Goal: Transaction & Acquisition: Purchase product/service

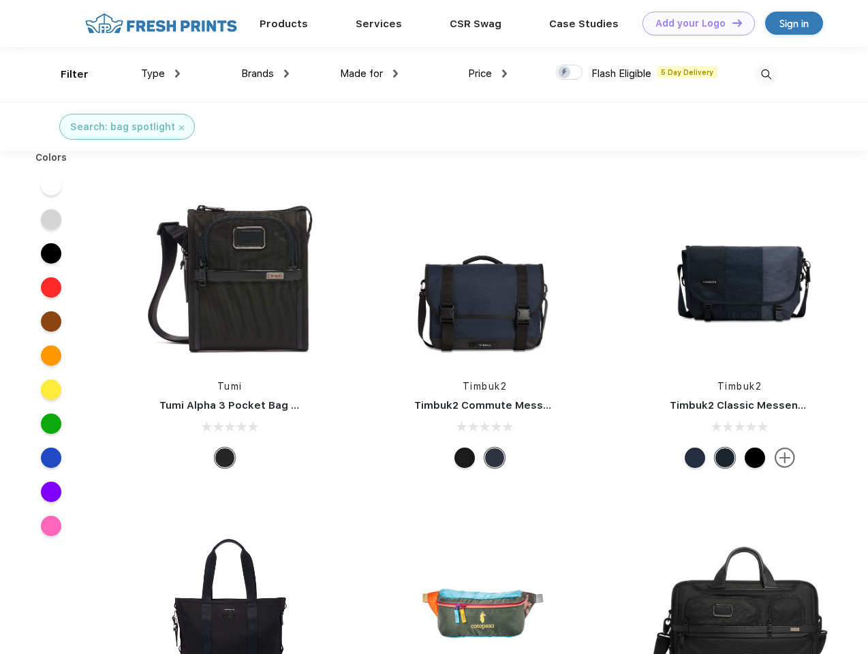
click at [694, 23] on link "Add your Logo Design Tool" at bounding box center [698, 24] width 112 height 24
click at [0, 0] on div "Design Tool" at bounding box center [0, 0] width 0 height 0
click at [731, 22] on link "Add your Logo Design Tool" at bounding box center [698, 24] width 112 height 24
click at [65, 74] on div "Filter" at bounding box center [75, 75] width 28 height 16
click at [161, 74] on span "Type" at bounding box center [153, 73] width 24 height 12
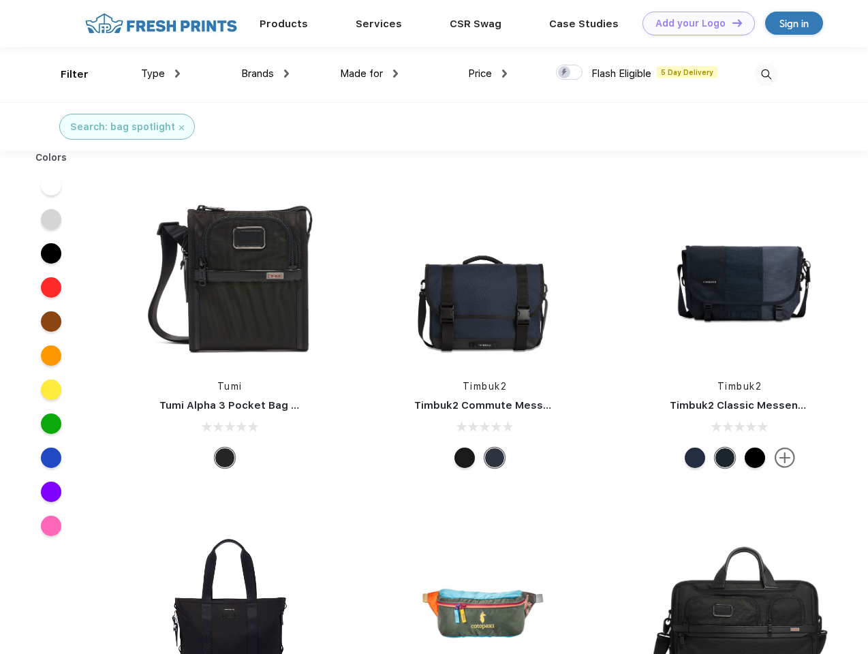
click at [265, 74] on span "Brands" at bounding box center [257, 73] width 33 height 12
click at [369, 74] on span "Made for" at bounding box center [361, 73] width 43 height 12
click at [488, 74] on span "Price" at bounding box center [480, 73] width 24 height 12
click at [570, 73] on div at bounding box center [569, 72] width 27 height 15
click at [565, 73] on input "checkbox" at bounding box center [560, 68] width 9 height 9
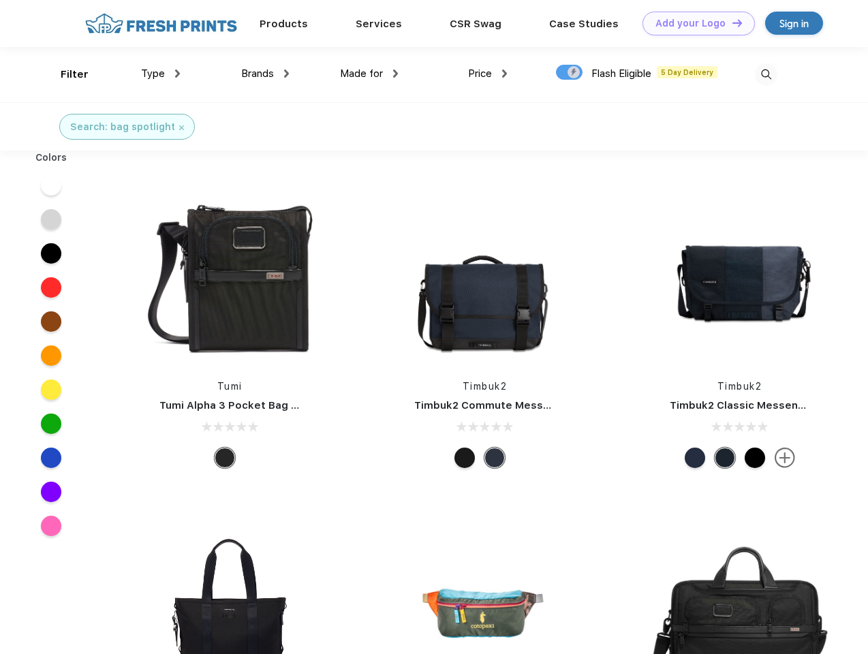
click at [766, 74] on img at bounding box center [766, 74] width 22 height 22
